Goal: Task Accomplishment & Management: Manage account settings

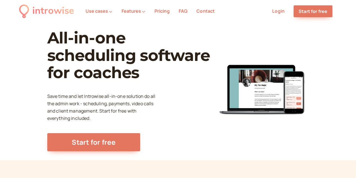
click at [164, 11] on link "Pricing" at bounding box center [161, 11] width 15 height 6
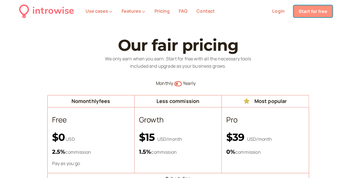
click at [306, 7] on link "Start for free" at bounding box center [313, 11] width 39 height 12
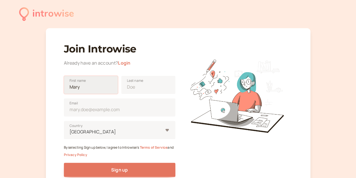
click at [84, 90] on input "First name" at bounding box center [91, 85] width 54 height 18
type input "[PERSON_NAME]"
type input "[EMAIL_ADDRESS][DOMAIN_NAME]"
type input "[GEOGRAPHIC_DATA]"
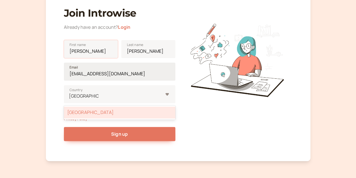
scroll to position [37, 0]
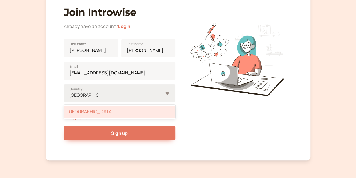
click at [106, 112] on div "[GEOGRAPHIC_DATA]" at bounding box center [120, 112] width 112 height 12
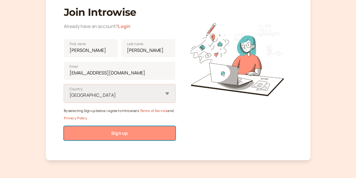
click at [109, 134] on button "Sign up" at bounding box center [120, 133] width 112 height 14
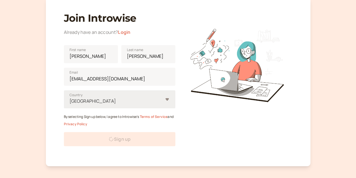
scroll to position [26, 0]
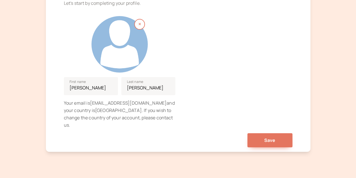
scroll to position [86, 0]
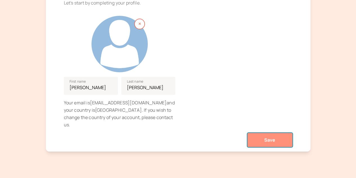
click at [279, 133] on button "Save" at bounding box center [270, 140] width 45 height 14
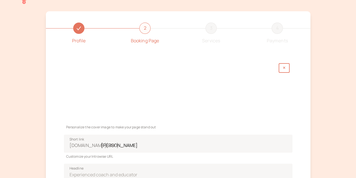
scroll to position [71, 0]
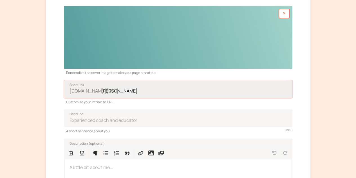
click at [176, 92] on input "[PERSON_NAME]" at bounding box center [178, 89] width 229 height 18
drag, startPoint x: 148, startPoint y: 92, endPoint x: 100, endPoint y: 89, distance: 47.9
click at [100, 89] on label "[DOMAIN_NAME][URL] [PERSON_NAME] Short link" at bounding box center [178, 89] width 229 height 18
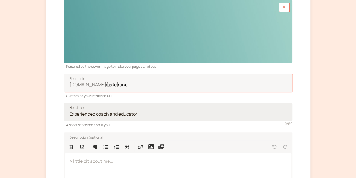
type input "zmparenting"
click at [151, 112] on input "Headline" at bounding box center [178, 112] width 229 height 18
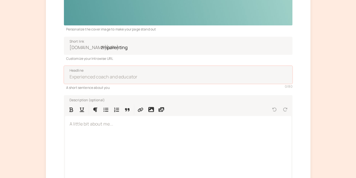
scroll to position [115, 0]
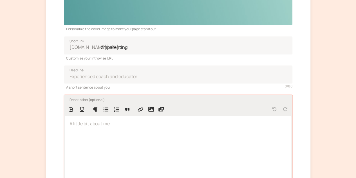
click at [121, 127] on p at bounding box center [178, 123] width 217 height 7
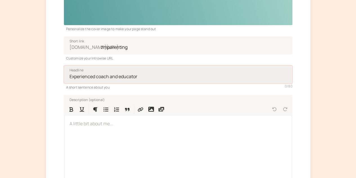
click at [139, 82] on input "Headline" at bounding box center [178, 74] width 229 height 18
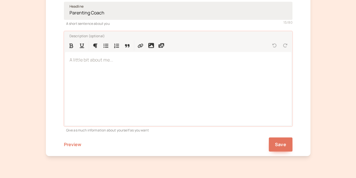
click at [139, 82] on div at bounding box center [178, 88] width 226 height 73
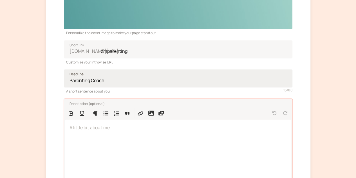
scroll to position [0, 0]
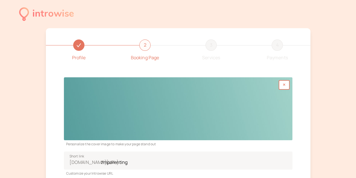
click at [242, 98] on div at bounding box center [178, 108] width 229 height 63
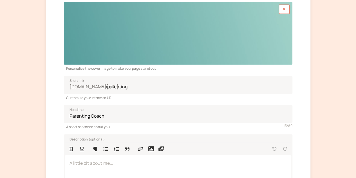
scroll to position [110, 0]
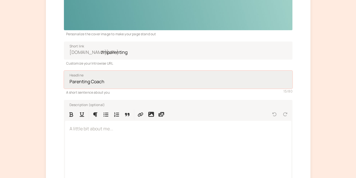
click at [124, 80] on input "Parenting Coach" at bounding box center [178, 79] width 229 height 18
type input "Parenting Coach"
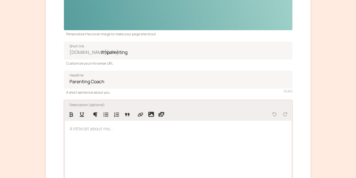
click at [122, 132] on p at bounding box center [178, 128] width 217 height 7
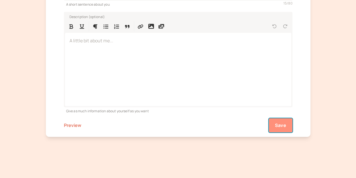
click at [284, 125] on span "Save" at bounding box center [280, 125] width 11 height 6
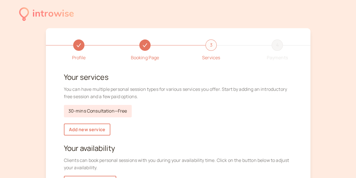
scroll to position [9, 0]
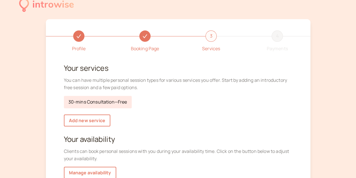
click at [114, 104] on link "30-mins Consultation — Free" at bounding box center [98, 102] width 68 height 12
select select "30"
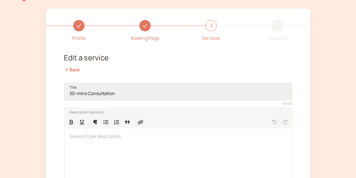
scroll to position [21, 0]
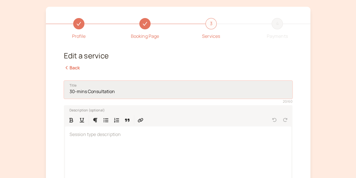
click at [89, 92] on input "30-mins Consultation" at bounding box center [178, 90] width 229 height 18
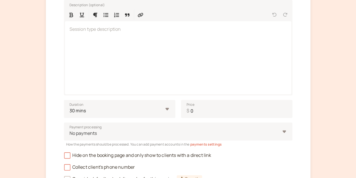
scroll to position [134, 0]
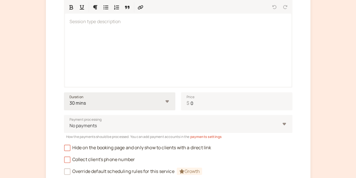
type input "1:1 Session"
click at [131, 103] on select "10 mins 15 mins 30 mins 45 mins 1 hour 1.5 hours 2 hours Custom…" at bounding box center [120, 101] width 112 height 18
select select "60"
click at [64, 92] on select "10 mins 15 mins 30 mins 45 mins 1 hour 1.5 hours 2 hours Custom…" at bounding box center [120, 101] width 112 height 18
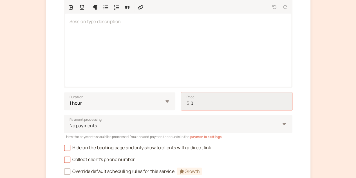
click at [205, 102] on input "0" at bounding box center [237, 101] width 112 height 18
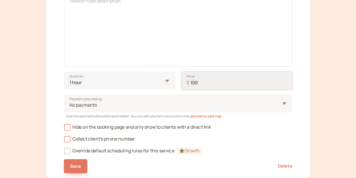
scroll to position [155, 0]
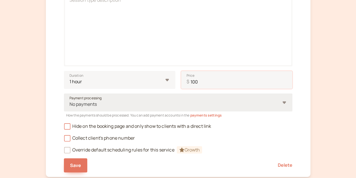
type input "100"
click at [179, 106] on div at bounding box center [174, 104] width 211 height 8
click at [70, 106] on input "Payment processing No payments" at bounding box center [69, 104] width 1 height 6
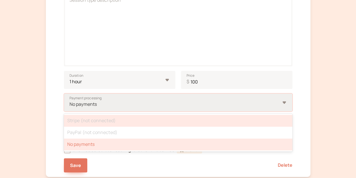
click at [127, 119] on div "Stripe (not connected)" at bounding box center [178, 121] width 229 height 12
click at [70, 107] on input "Payment processing option No payments selected, 3 of 3. 3 results available. Us…" at bounding box center [69, 104] width 1 height 6
click at [86, 123] on div "Stripe (not connected)" at bounding box center [178, 121] width 229 height 12
click at [70, 107] on input "Payment processing option No payments selected, 3 of 3. 3 results available. Us…" at bounding box center [69, 104] width 1 height 6
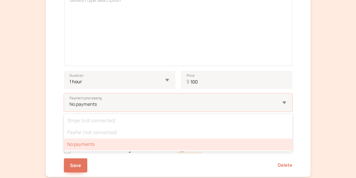
click at [50, 123] on div "Profile Booking Page 3 Services 4 Payments Edit a service Back Title 1:1 Sessio…" at bounding box center [178, 25] width 265 height 304
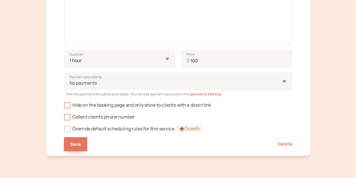
scroll to position [179, 0]
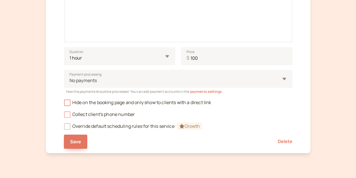
click at [68, 116] on icon at bounding box center [67, 114] width 4 height 4
click at [64, 116] on input "Collect client's phone number" at bounding box center [64, 116] width 0 height 0
click at [66, 102] on icon at bounding box center [67, 103] width 4 height 4
click at [64, 104] on input "Hide on the booking page and only show to clients with a direct link" at bounding box center [64, 104] width 0 height 0
click at [81, 142] on button "Save" at bounding box center [76, 141] width 24 height 14
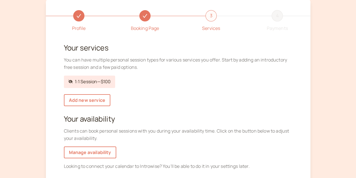
scroll to position [29, 0]
click at [102, 83] on link "Hidden service 1:1 Session — $100" at bounding box center [90, 82] width 52 height 12
select select "60"
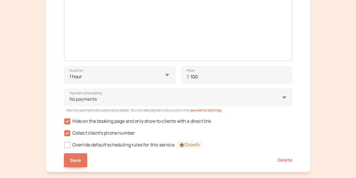
scroll to position [172, 0]
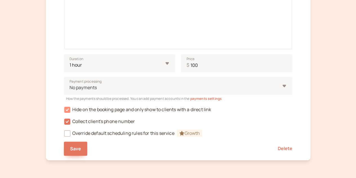
click at [66, 108] on icon at bounding box center [67, 109] width 6 height 6
click at [64, 111] on input "Hide on the booking page and only show to clients with a direct link" at bounding box center [64, 111] width 0 height 0
click at [81, 153] on button "Save" at bounding box center [76, 148] width 24 height 14
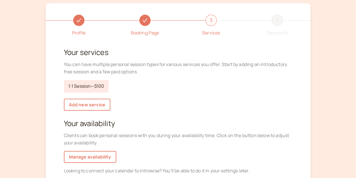
scroll to position [15, 0]
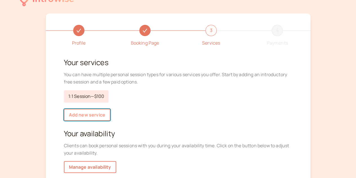
click at [95, 113] on link "Add new service" at bounding box center [87, 115] width 46 height 12
select select "30"
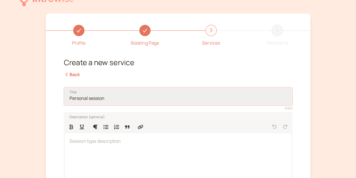
click at [97, 97] on input "Title" at bounding box center [178, 96] width 229 height 18
type input "G"
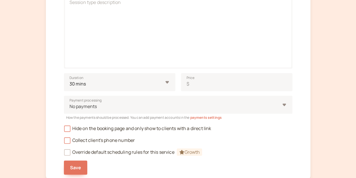
scroll to position [162, 0]
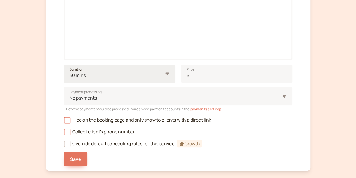
type input "Parenting Class"
click at [108, 72] on select "10 mins 15 mins 30 mins 45 mins 1 hour 1.5 hours 2 hours Custom…" at bounding box center [120, 74] width 112 height 18
select select "90"
click at [64, 65] on select "10 mins 15 mins 30 mins 45 mins 1 hour 1.5 hours 2 hours Custom…" at bounding box center [120, 74] width 112 height 18
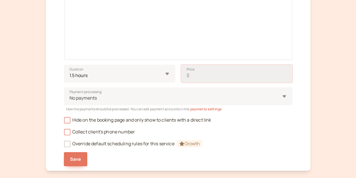
click at [194, 73] on input "Price $" at bounding box center [237, 74] width 112 height 18
type input "50"
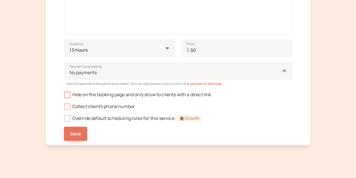
click at [83, 106] on span "Collect client's phone number" at bounding box center [99, 106] width 71 height 6
click at [64, 108] on input "Collect client's phone number" at bounding box center [64, 108] width 0 height 0
click at [77, 130] on span "Save" at bounding box center [75, 133] width 11 height 6
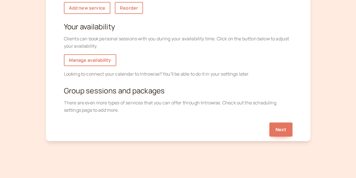
scroll to position [126, 0]
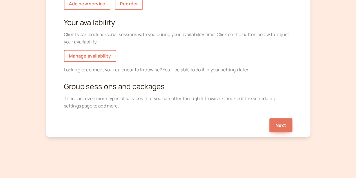
click at [293, 130] on div "Profile Booking Page 3 Services 4 Payments Your services You can have multiple …" at bounding box center [178, 20] width 265 height 234
click at [280, 126] on button "Next" at bounding box center [281, 125] width 23 height 14
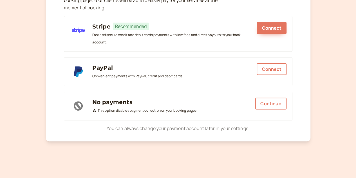
scroll to position [112, 0]
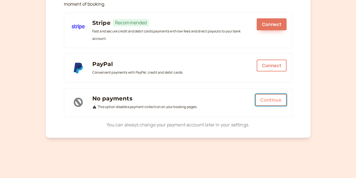
click at [267, 100] on button "Continue" at bounding box center [270, 100] width 31 height 12
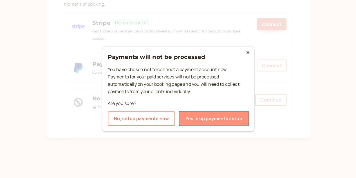
click at [214, 118] on button "Yes, skip payments setup" at bounding box center [213, 118] width 69 height 14
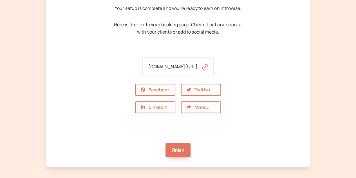
scroll to position [55, 0]
click at [208, 66] on icon "button" at bounding box center [205, 67] width 6 height 6
click at [190, 67] on link "[DOMAIN_NAME][URL]" at bounding box center [172, 66] width 49 height 6
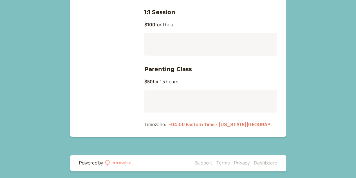
scroll to position [109, 0]
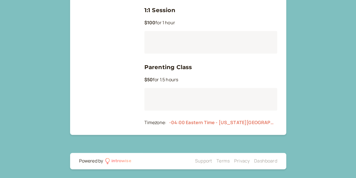
click at [181, 97] on div at bounding box center [210, 99] width 133 height 23
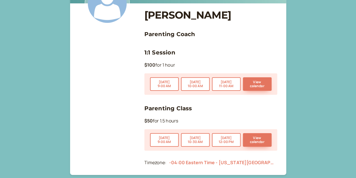
scroll to position [106, 0]
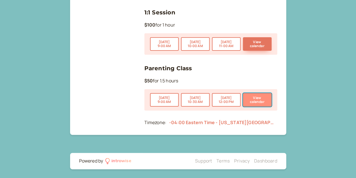
click at [261, 99] on button "View calendar" at bounding box center [257, 100] width 29 height 14
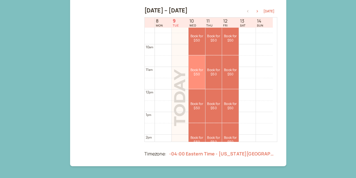
scroll to position [210, 0]
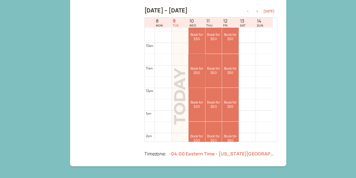
click at [191, 75] on link "Book for $50 $50" at bounding box center [197, 71] width 17 height 34
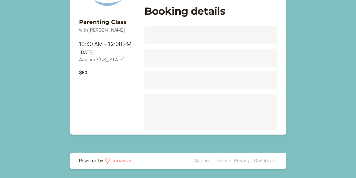
scroll to position [70, 0]
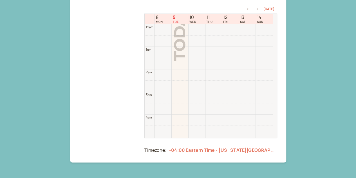
scroll to position [181, 0]
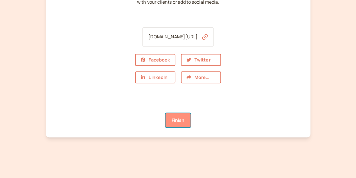
click at [179, 121] on link "Finish" at bounding box center [178, 120] width 25 height 14
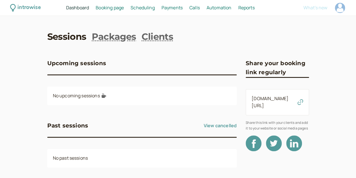
click at [232, 10] on span "Automation" at bounding box center [219, 8] width 25 height 6
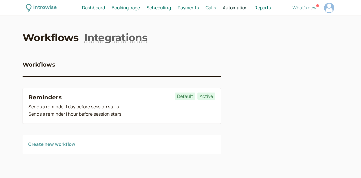
click at [256, 9] on span "Reports" at bounding box center [262, 8] width 16 height 6
select select "last30Days"
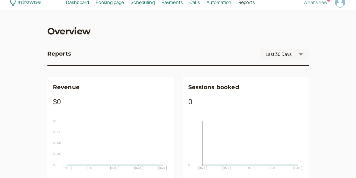
click at [155, 3] on span "Scheduling" at bounding box center [143, 2] width 24 height 6
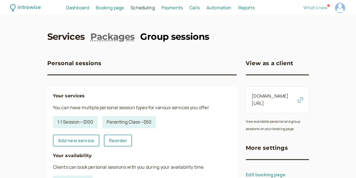
click at [169, 39] on link "Group sessions" at bounding box center [174, 36] width 69 height 13
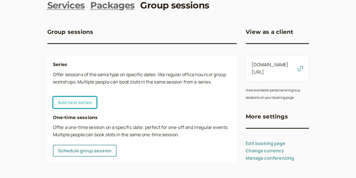
click at [61, 102] on link "Add new series" at bounding box center [75, 102] width 44 height 12
select select "30"
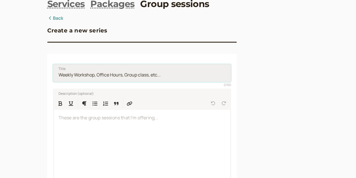
click at [81, 75] on input "Title" at bounding box center [142, 73] width 179 height 18
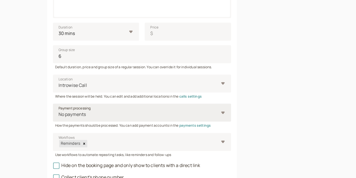
scroll to position [197, 0]
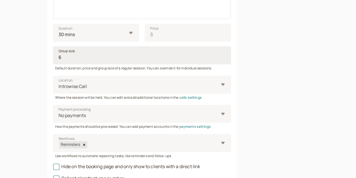
type input "Group Class"
click at [86, 63] on input "6" at bounding box center [142, 55] width 179 height 18
drag, startPoint x: 155, startPoint y: 62, endPoint x: 19, endPoint y: 55, distance: 137.0
click at [19, 55] on div "introwise Dashboard Dashboard Booking page Booking Scheduling Scheduling Paymen…" at bounding box center [178, 12] width 356 height 419
type input "150"
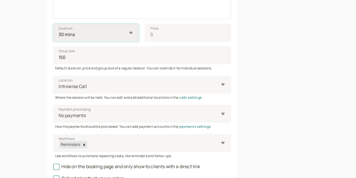
click at [53, 35] on select "10 mins 15 mins 30 mins 45 mins 1 hour 1.5 hours 2 hours" at bounding box center [96, 33] width 86 height 18
select select "90"
click at [53, 25] on select "10 mins 15 mins 30 mins 45 mins 1 hour 1.5 hours 2 hours" at bounding box center [96, 33] width 86 height 18
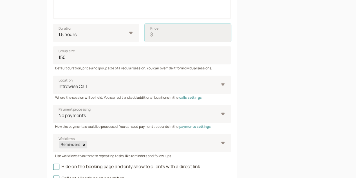
click at [145, 34] on input "Price $" at bounding box center [188, 33] width 86 height 18
type input "50"
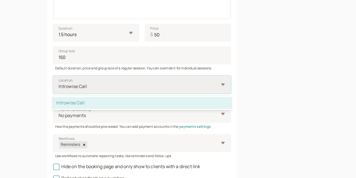
click at [92, 84] on div at bounding box center [138, 87] width 161 height 8
click at [59, 84] on input "Location option Introwise Call selected, 1 of 1. 1 result available. Use Up and…" at bounding box center [58, 86] width 1 height 6
click at [88, 85] on div at bounding box center [138, 87] width 161 height 8
click at [59, 85] on input "Location option Introwise Call selected, 1 of 1. 1 result available. Use Up and…" at bounding box center [58, 86] width 1 height 6
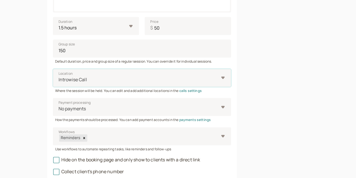
scroll to position [204, 0]
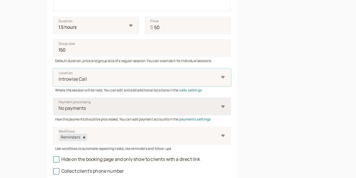
click at [141, 104] on div "No payments" at bounding box center [139, 108] width 161 height 10
click at [59, 105] on input "Payment processing No payments" at bounding box center [58, 108] width 1 height 6
click at [86, 107] on div at bounding box center [138, 108] width 161 height 8
click at [59, 107] on input "Payment processing Select is focused ,type to refine list, press Down to open t…" at bounding box center [58, 108] width 1 height 6
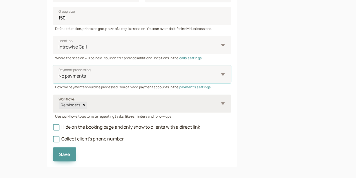
scroll to position [241, 0]
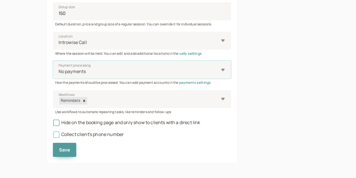
click at [53, 135] on span "Collect client's phone number" at bounding box center [88, 134] width 71 height 6
click at [53, 136] on input "Collect client's phone number" at bounding box center [53, 136] width 0 height 0
click at [59, 149] on span "Save" at bounding box center [64, 149] width 11 height 6
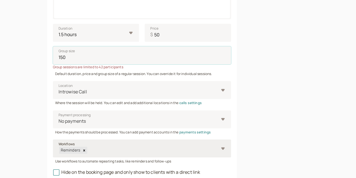
scroll to position [196, 0]
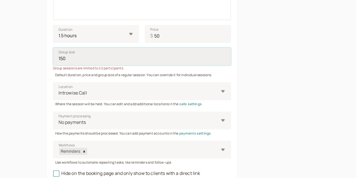
click at [74, 59] on input "150" at bounding box center [142, 56] width 179 height 18
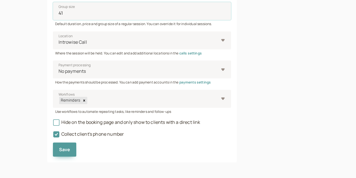
scroll to position [243, 0]
type input "41"
click at [59, 151] on span "Save" at bounding box center [64, 149] width 11 height 6
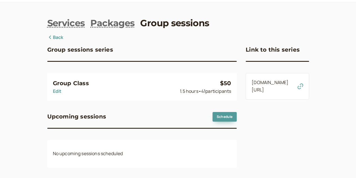
scroll to position [13, 0]
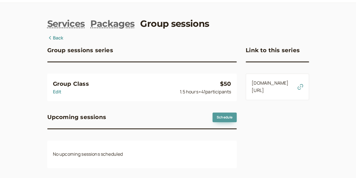
click at [180, 92] on div "1.5 hours • 41 participant s" at bounding box center [205, 91] width 51 height 7
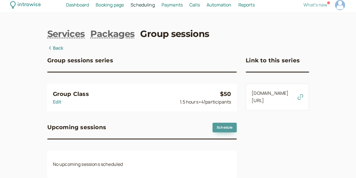
scroll to position [3, 0]
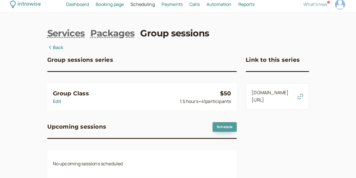
click at [289, 96] on link "[DOMAIN_NAME][URL]" at bounding box center [270, 96] width 37 height 14
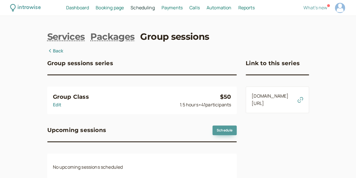
click at [89, 8] on span "Dashboard" at bounding box center [77, 8] width 23 height 6
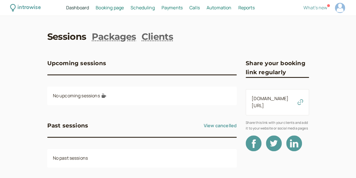
click at [89, 8] on span "Dashboard" at bounding box center [77, 8] width 23 height 6
click at [122, 7] on span "Booking page" at bounding box center [110, 8] width 28 height 6
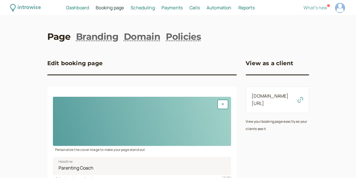
click at [270, 95] on link "[DOMAIN_NAME][URL]" at bounding box center [270, 100] width 37 height 14
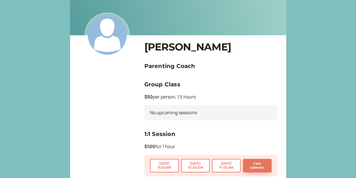
scroll to position [36, 0]
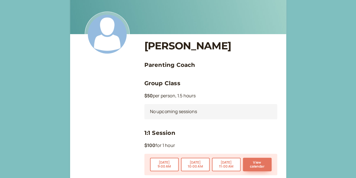
click at [175, 112] on div "No upcoming sessions" at bounding box center [210, 111] width 133 height 15
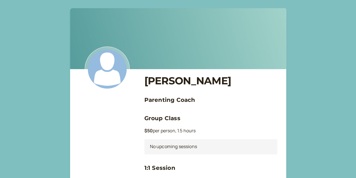
scroll to position [0, 0]
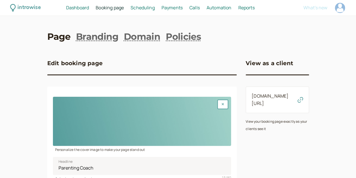
click at [335, 7] on div at bounding box center [340, 8] width 10 height 10
select select "America/New_York"
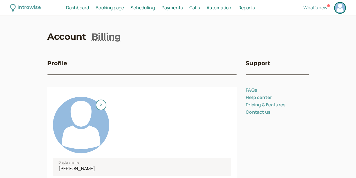
click at [47, 36] on link "Account" at bounding box center [66, 36] width 39 height 13
click at [47, 37] on link "Account" at bounding box center [66, 36] width 39 height 13
click at [92, 37] on link "Billing" at bounding box center [106, 36] width 29 height 13
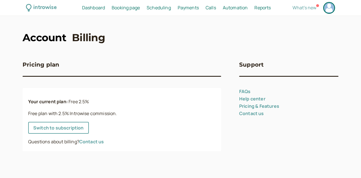
click at [52, 33] on link "Account" at bounding box center [45, 37] width 44 height 14
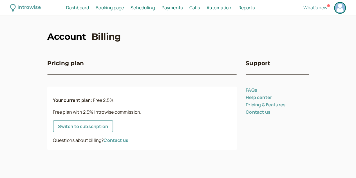
select select "America/New_York"
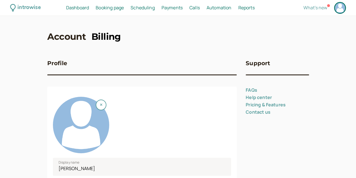
scroll to position [280, 0]
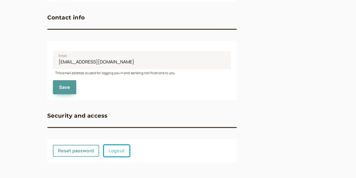
click at [104, 148] on link "Logout" at bounding box center [117, 150] width 26 height 12
